Goal: Use online tool/utility: Use online tool/utility

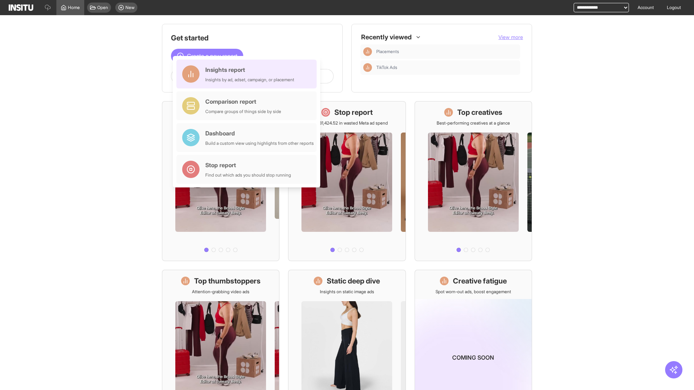
click at [248, 74] on div "Insights report Insights by ad, adset, campaign, or placement" at bounding box center [249, 73] width 89 height 17
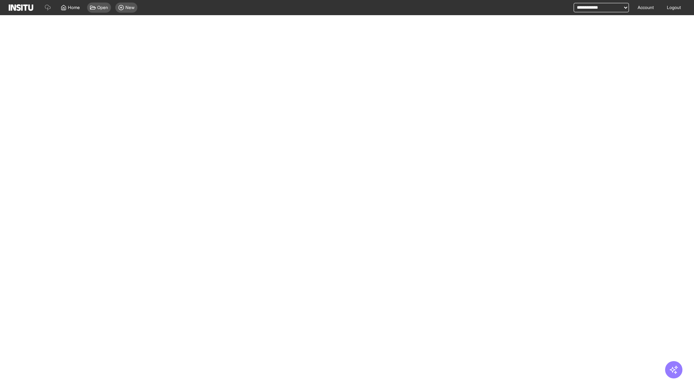
select select "**"
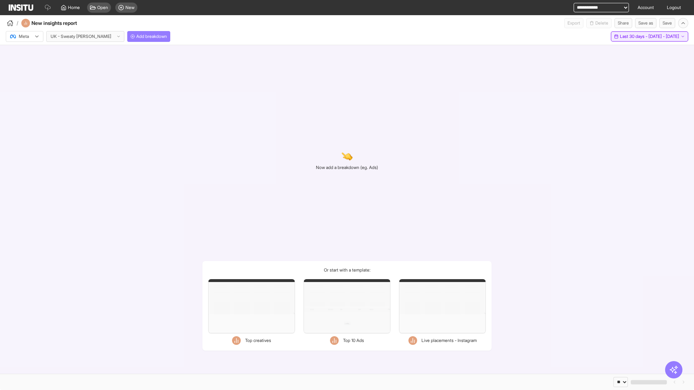
click at [635, 37] on span "Last 30 days - [DATE] - [DATE]" at bounding box center [649, 37] width 59 height 6
